Goal: Task Accomplishment & Management: Complete application form

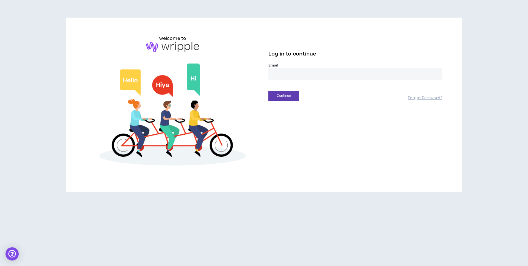
click at [282, 76] on input "email" at bounding box center [355, 74] width 174 height 12
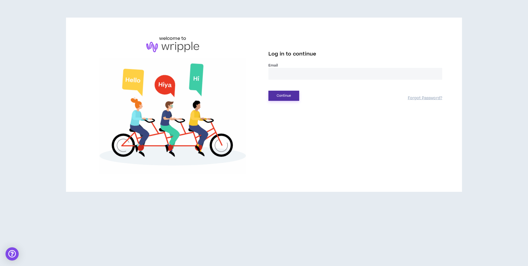
type input "**********"
click at [282, 95] on button "Continue" at bounding box center [283, 96] width 31 height 10
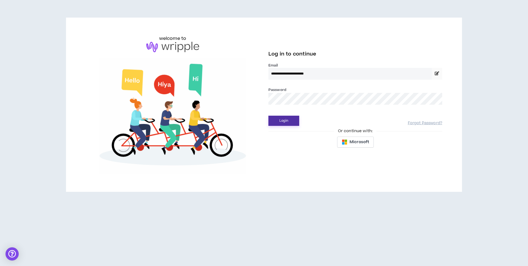
click at [285, 121] on button "Login" at bounding box center [283, 121] width 31 height 10
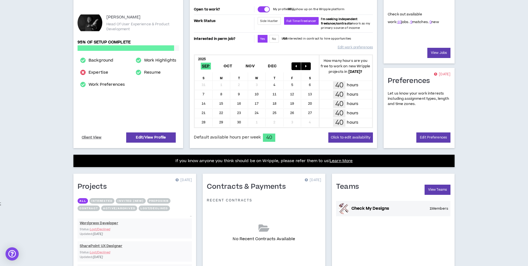
scroll to position [9, 0]
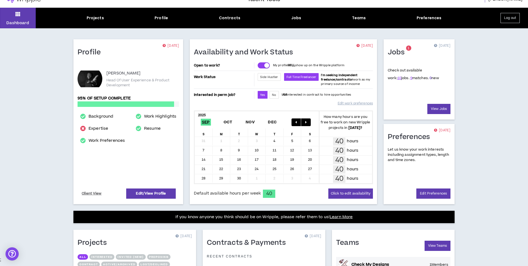
click at [429, 79] on link "0" at bounding box center [430, 78] width 2 height 5
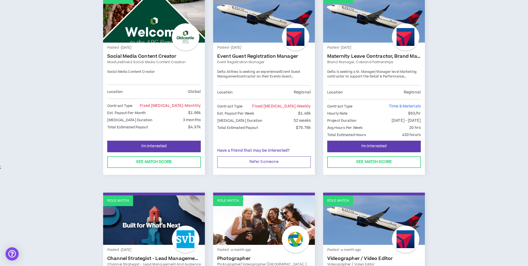
scroll to position [103, 0]
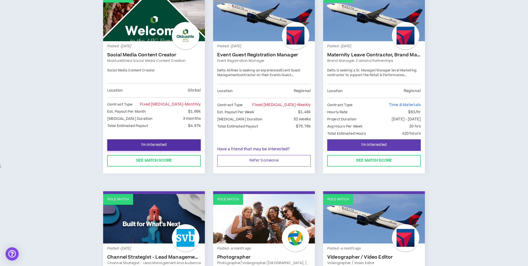
click at [179, 144] on button "I'm Interested" at bounding box center [153, 145] width 93 height 12
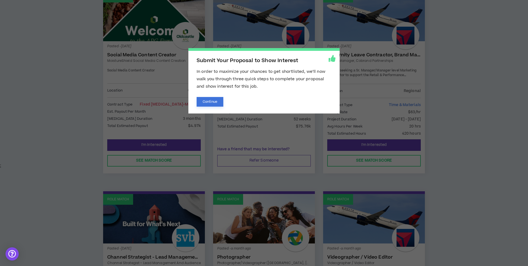
click at [217, 102] on button "Continue" at bounding box center [209, 102] width 27 height 10
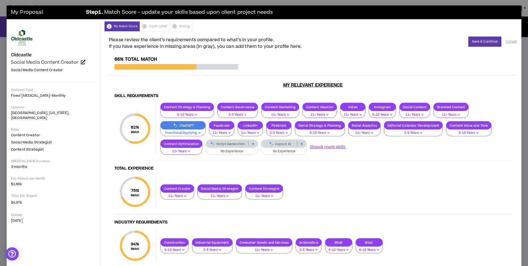
click at [221, 150] on p "No Experience" at bounding box center [231, 151] width 45 height 5
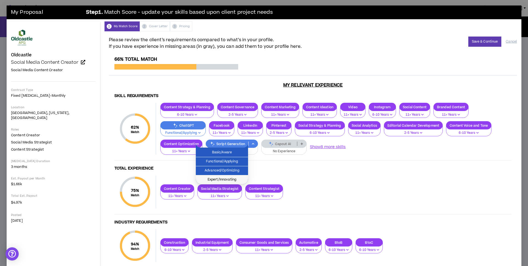
click at [228, 178] on span "Expert/Innovating" at bounding box center [222, 180] width 46 height 6
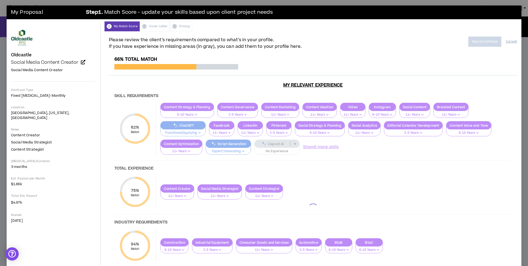
click at [266, 151] on div at bounding box center [313, 208] width 408 height 303
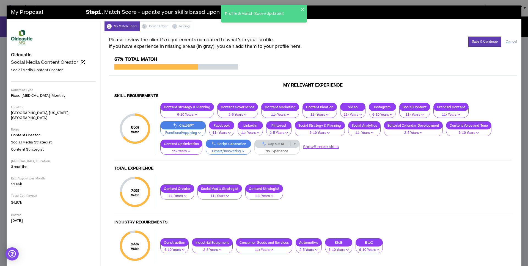
click at [270, 151] on p "No Experience" at bounding box center [277, 151] width 38 height 5
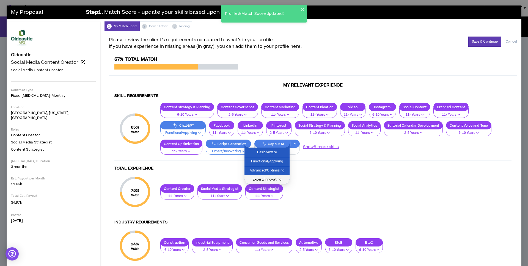
click at [275, 178] on span "Expert/Innovating" at bounding box center [267, 180] width 38 height 6
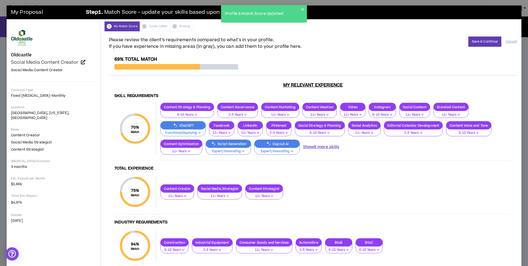
click at [313, 146] on button "Show 8 more skills" at bounding box center [321, 147] width 36 height 6
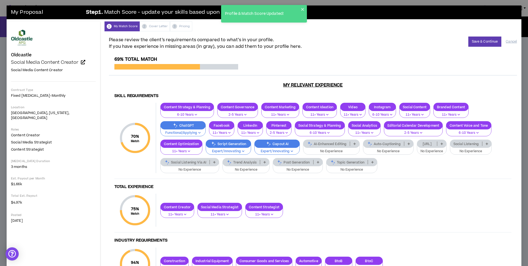
click at [308, 149] on button "No Experience" at bounding box center [331, 149] width 57 height 10
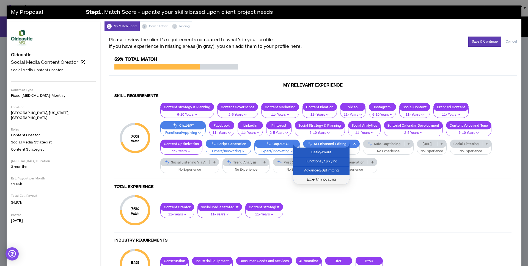
click at [319, 178] on span "Expert/Innovating" at bounding box center [321, 180] width 50 height 6
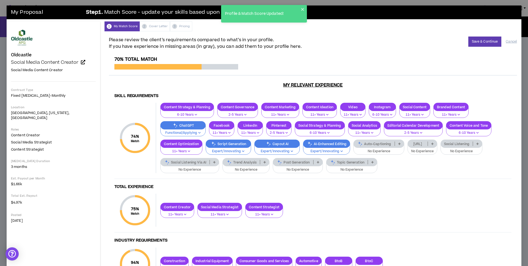
click at [373, 149] on p "No Experience" at bounding box center [378, 151] width 43 height 5
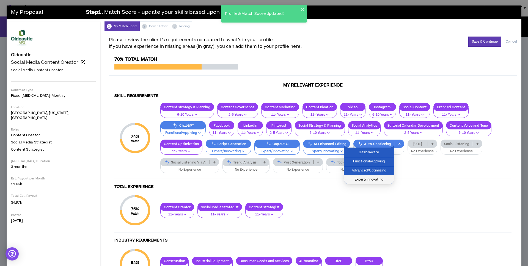
click at [372, 182] on span "Expert/Innovating" at bounding box center [369, 180] width 44 height 6
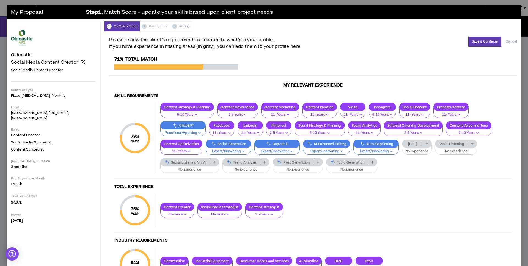
click at [346, 167] on p "No Experience" at bounding box center [351, 169] width 44 height 5
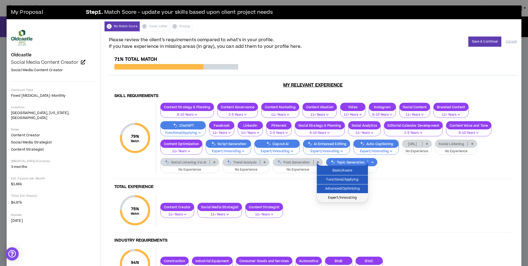
click at [344, 195] on span "Expert/Innovating" at bounding box center [342, 198] width 45 height 6
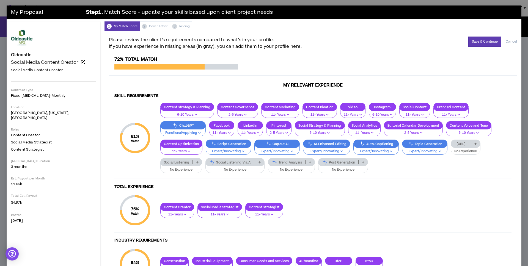
click at [463, 153] on p "No Experience" at bounding box center [465, 151] width 23 height 5
click at [453, 178] on span "11+ Years" at bounding box center [455, 180] width 23 height 6
click at [335, 169] on p "No Experience" at bounding box center [342, 169] width 43 height 5
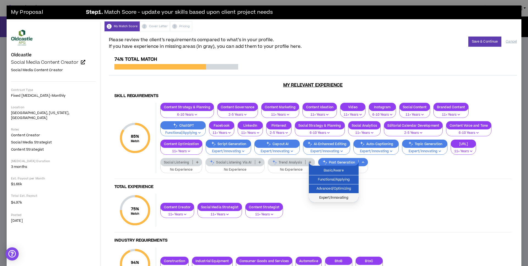
click at [331, 199] on span "Expert/Innovating" at bounding box center [333, 198] width 43 height 6
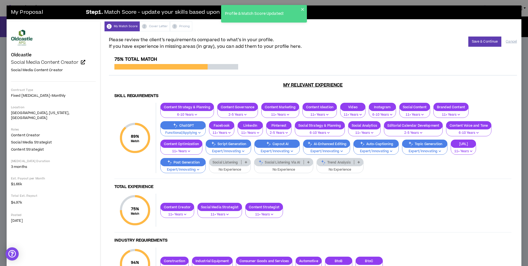
click at [454, 150] on p "11+ Years" at bounding box center [463, 151] width 18 height 5
click at [448, 171] on span "6-10 Years" at bounding box center [453, 171] width 18 height 6
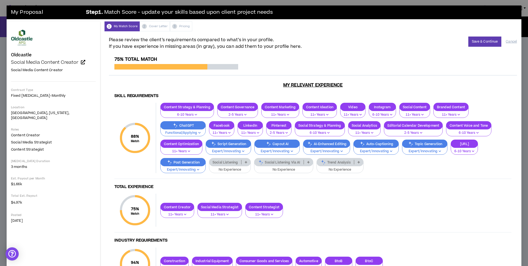
click at [322, 165] on div "Trend Analysis" at bounding box center [339, 162] width 47 height 8
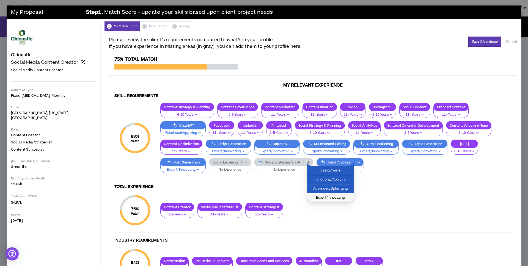
click at [328, 198] on span "Expert/Innovating" at bounding box center [330, 198] width 40 height 6
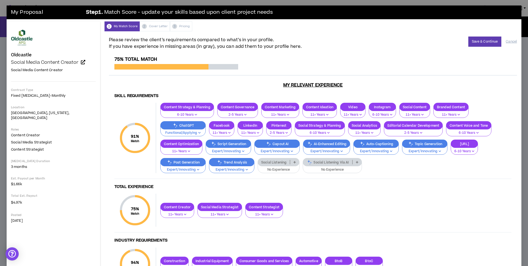
click at [318, 167] on p "No Experience" at bounding box center [332, 169] width 52 height 5
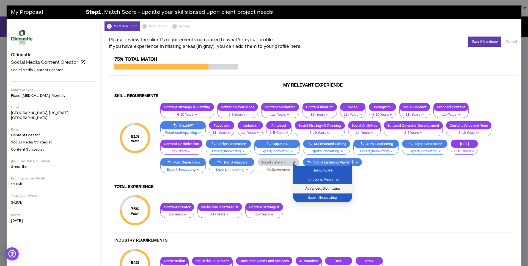
click at [325, 191] on span "Advanced/Optimizing" at bounding box center [322, 189] width 52 height 6
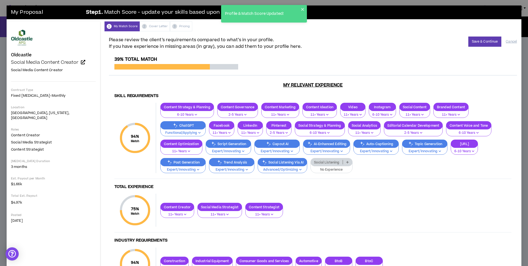
click at [321, 170] on p "No Experience" at bounding box center [331, 169] width 35 height 5
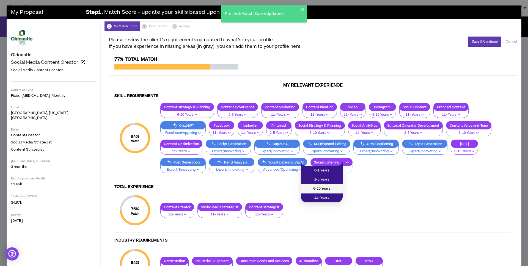
click at [322, 189] on span "6-10 Years" at bounding box center [321, 189] width 35 height 6
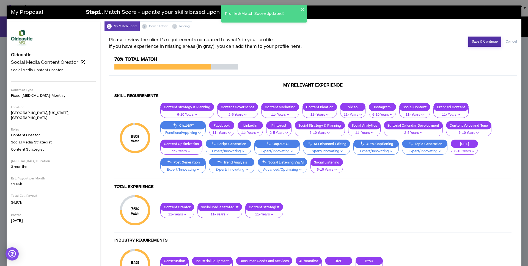
click at [482, 39] on button "Save & Continue" at bounding box center [484, 42] width 33 height 10
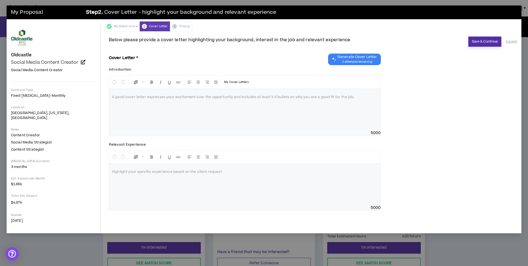
click at [481, 37] on button "Save & Continue" at bounding box center [484, 42] width 33 height 10
click at [342, 56] on span "Generate Cover Letter" at bounding box center [357, 57] width 40 height 4
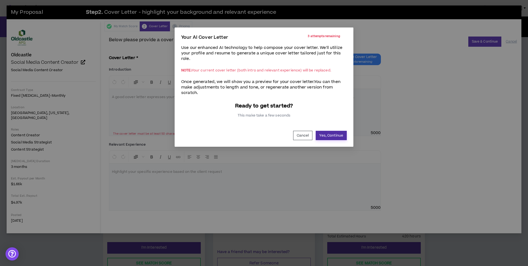
click at [320, 134] on button "Yes, Continue" at bounding box center [330, 135] width 31 height 9
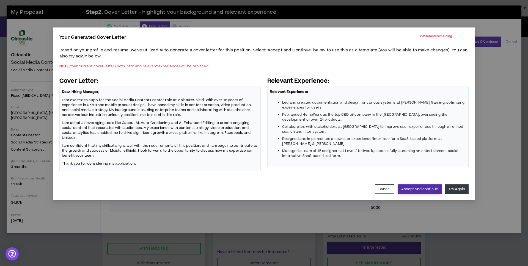
click at [428, 188] on button "Accept and continue" at bounding box center [419, 188] width 44 height 9
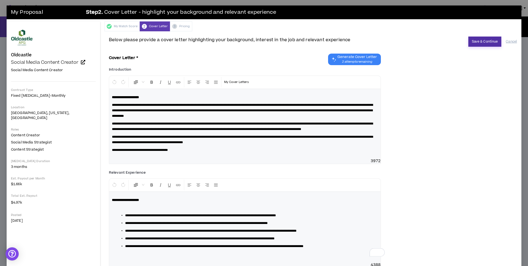
click at [484, 46] on button "Save & Continue" at bounding box center [484, 42] width 33 height 10
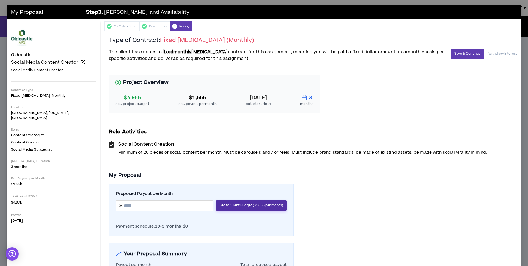
click at [242, 204] on span "Set to Client Budget ($1,656 per month)" at bounding box center [251, 205] width 63 height 5
drag, startPoint x: 125, startPoint y: 206, endPoint x: 121, endPoint y: 206, distance: 4.4
click at [124, 206] on input "*******" at bounding box center [168, 206] width 89 height 10
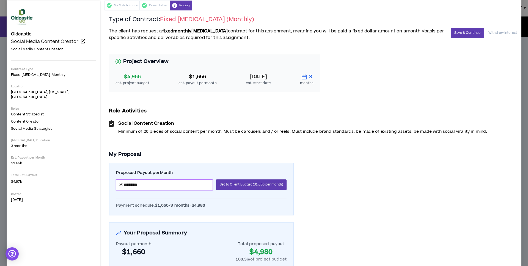
scroll to position [9, 0]
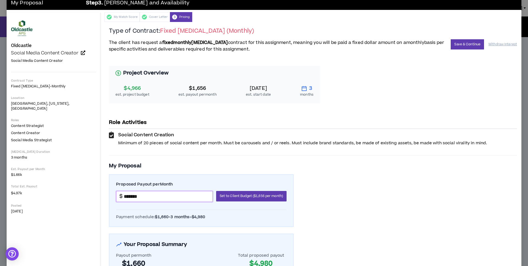
click at [124, 195] on input "*******" at bounding box center [168, 196] width 89 height 10
drag, startPoint x: 123, startPoint y: 198, endPoint x: 119, endPoint y: 197, distance: 3.7
click at [124, 197] on input "*******" at bounding box center [168, 196] width 89 height 10
type input "*******"
click at [454, 43] on button "Save & Continue" at bounding box center [466, 44] width 33 height 10
